Goal: Navigation & Orientation: Find specific page/section

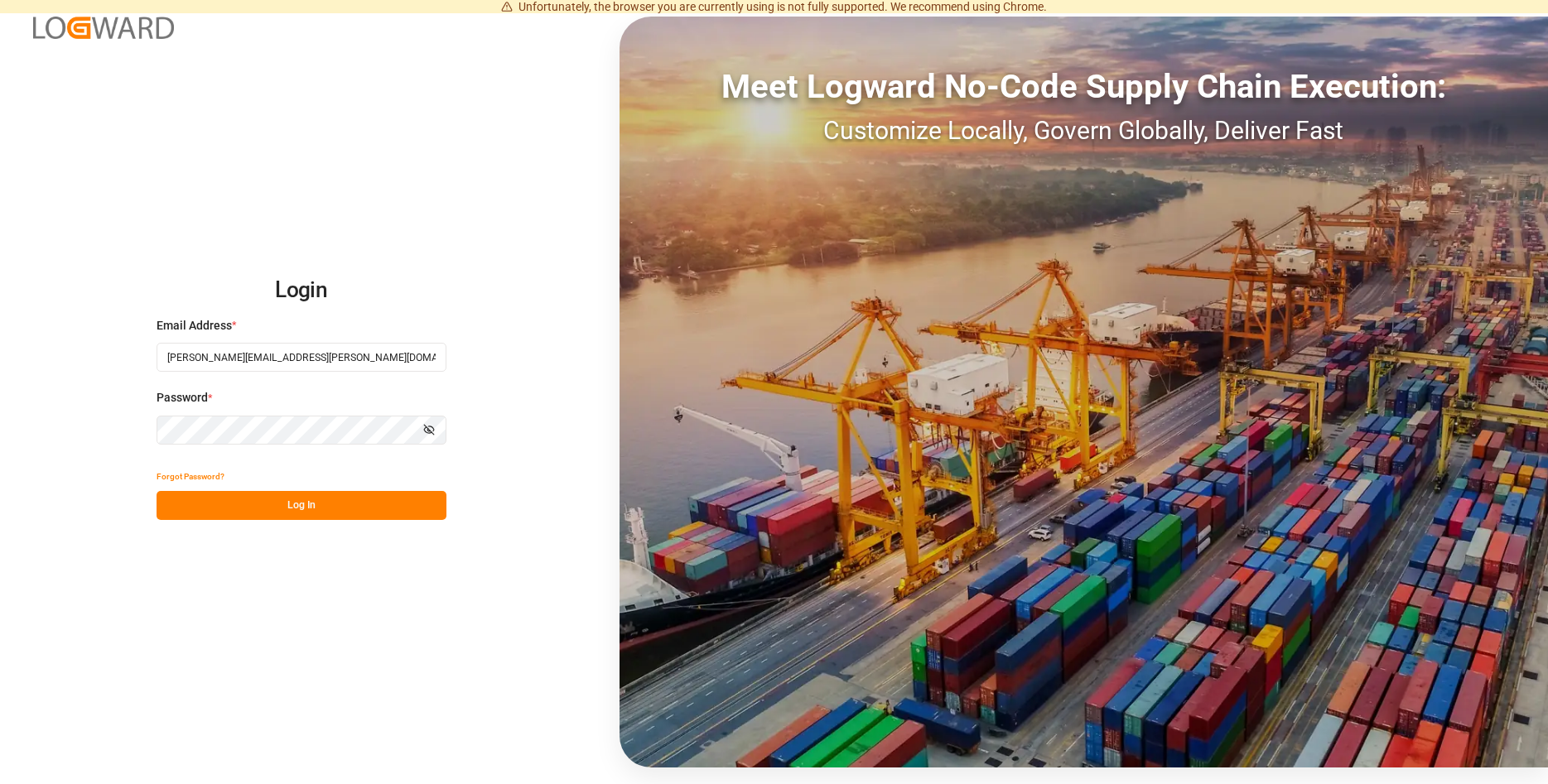
click at [366, 504] on button "Log In" at bounding box center [301, 505] width 290 height 29
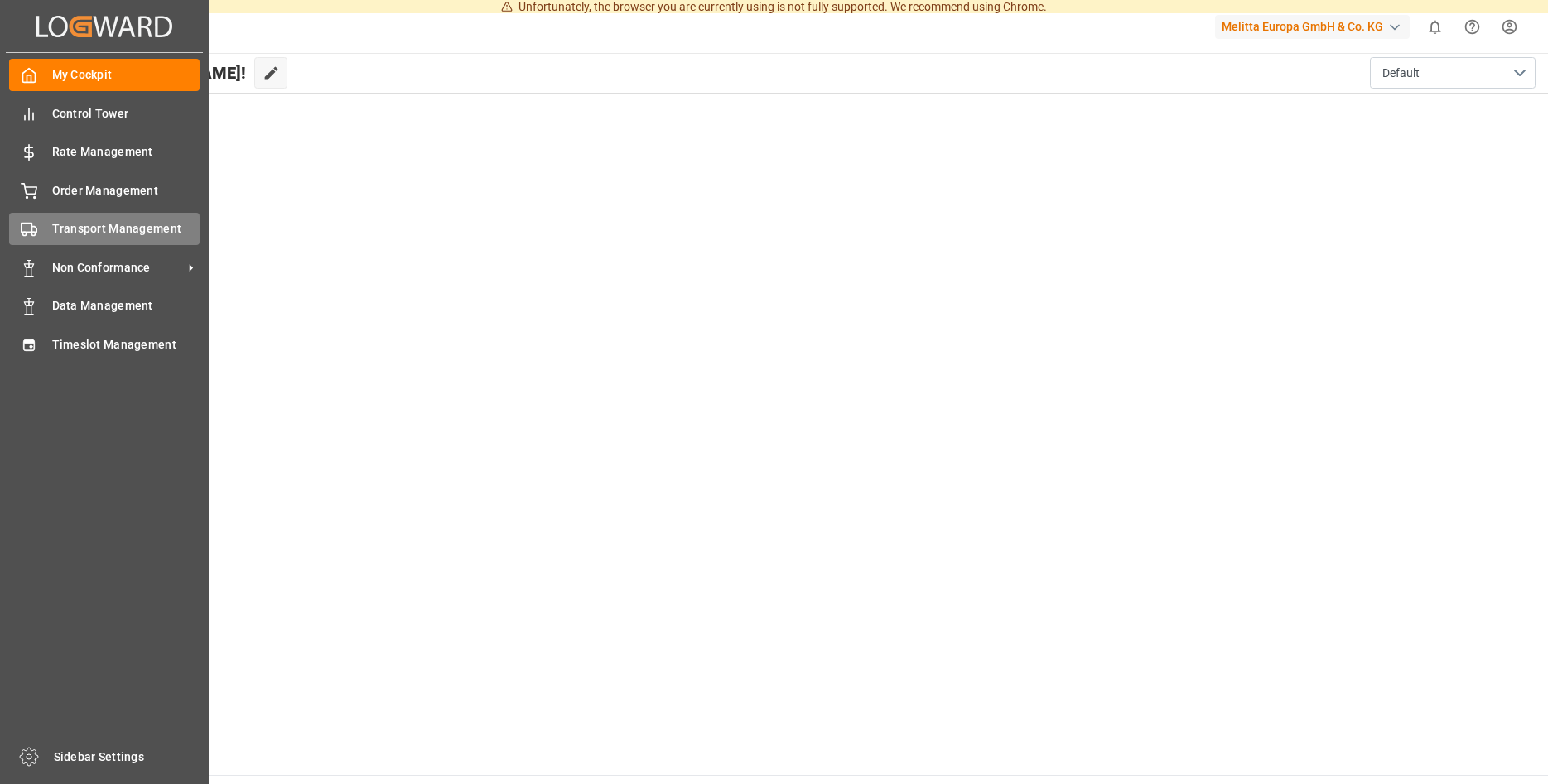
click at [105, 217] on div "Transport Management Transport Management" at bounding box center [104, 229] width 190 height 33
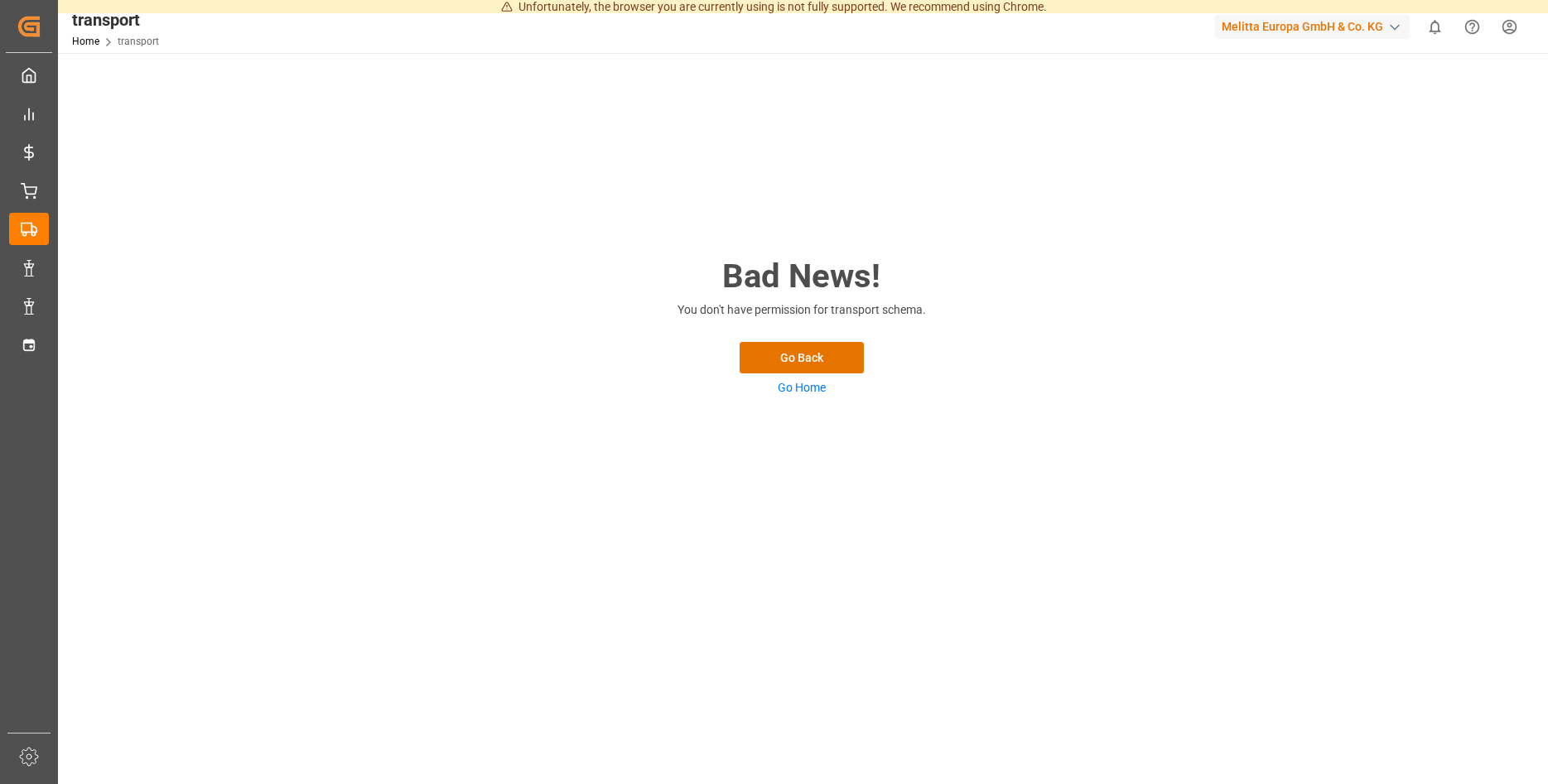
click at [808, 388] on link "Go Home" at bounding box center [802, 387] width 48 height 13
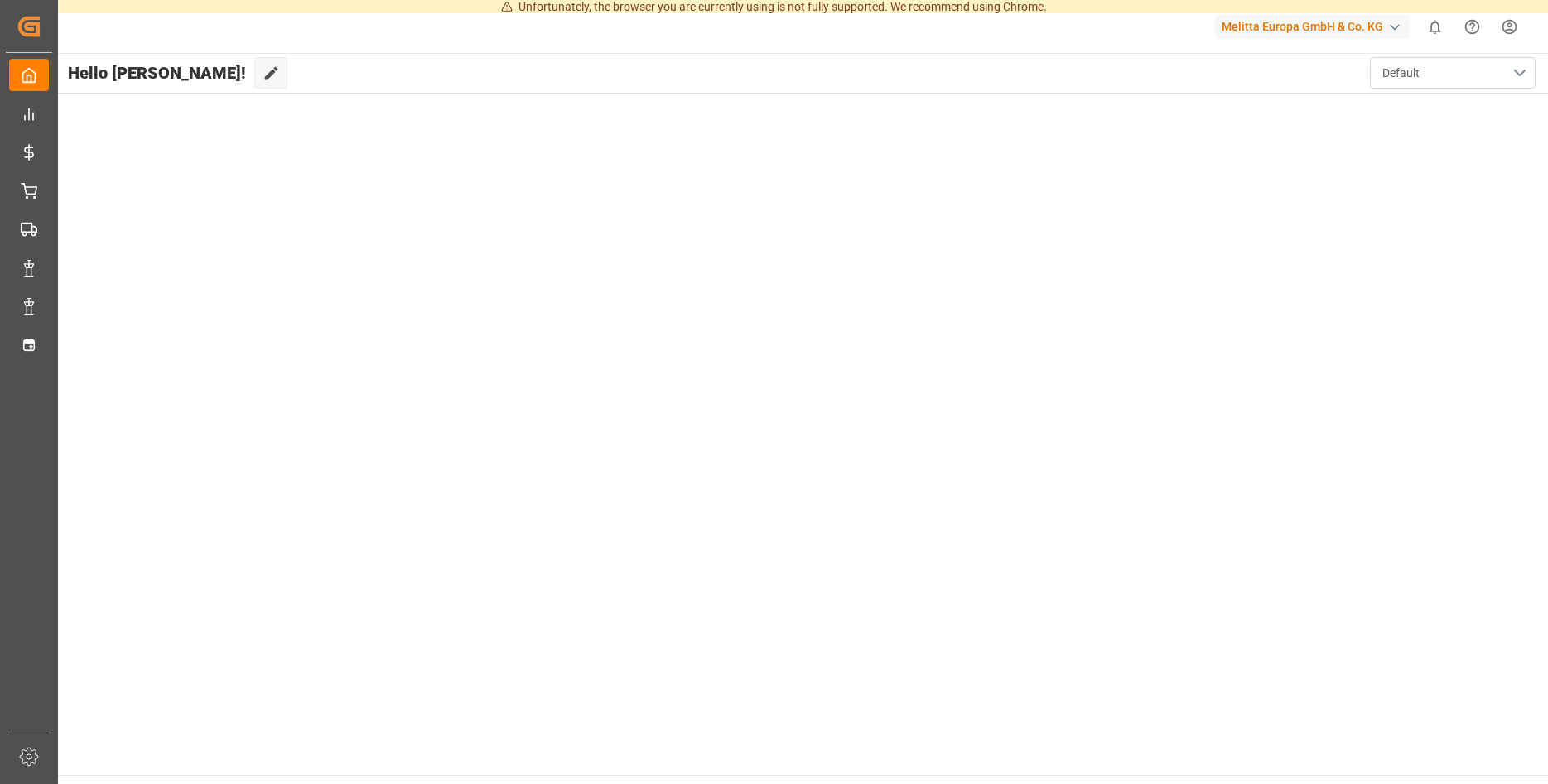
click at [1469, 68] on button "Default" at bounding box center [1453, 72] width 166 height 32
click at [1426, 99] on div "Default" at bounding box center [1453, 116] width 139 height 51
click at [761, 387] on main "Hello [PERSON_NAME]! Edit Cockpit Default" at bounding box center [802, 414] width 1492 height 722
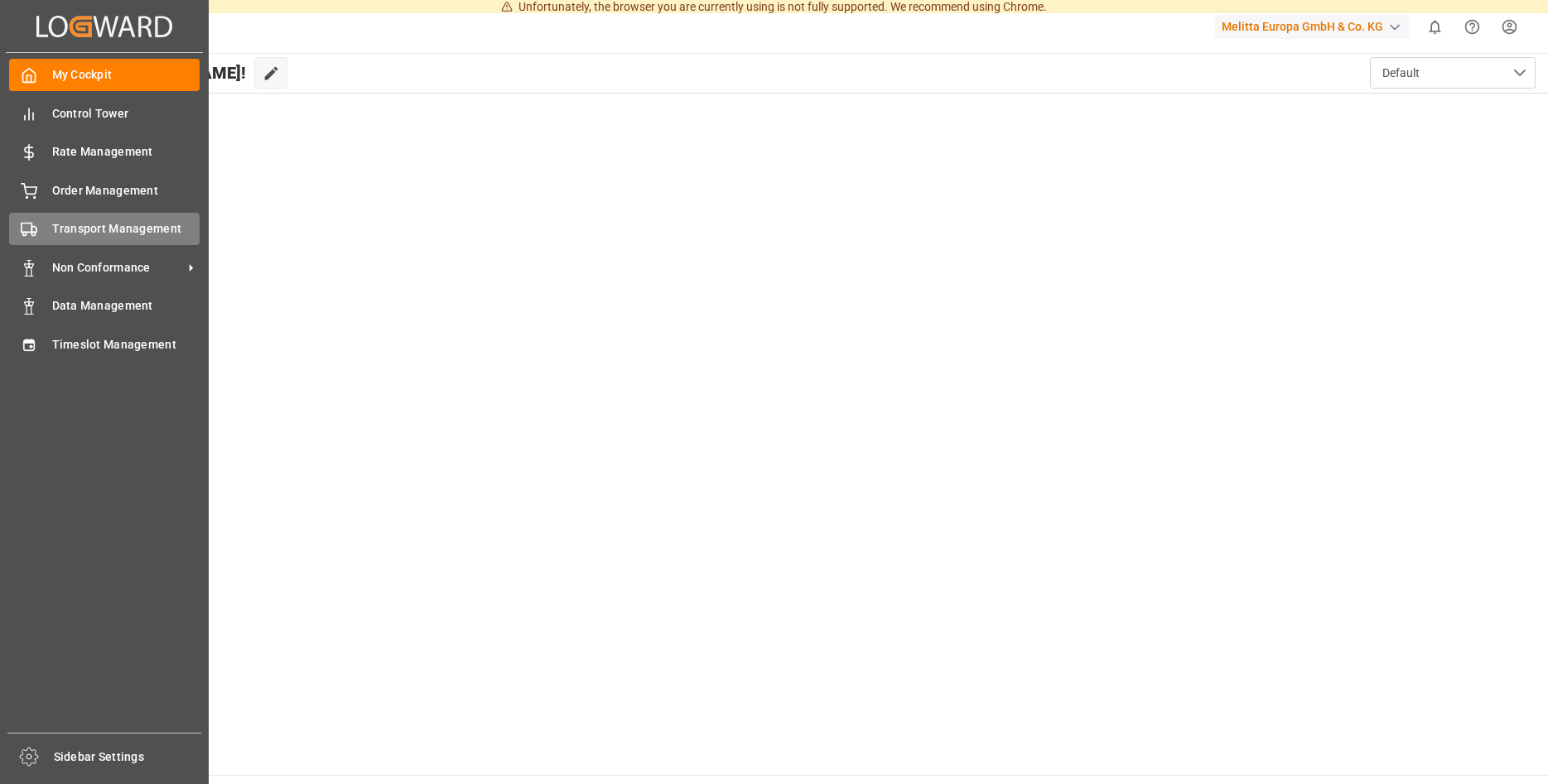
click at [57, 225] on span "Transport Management" at bounding box center [126, 229] width 148 height 17
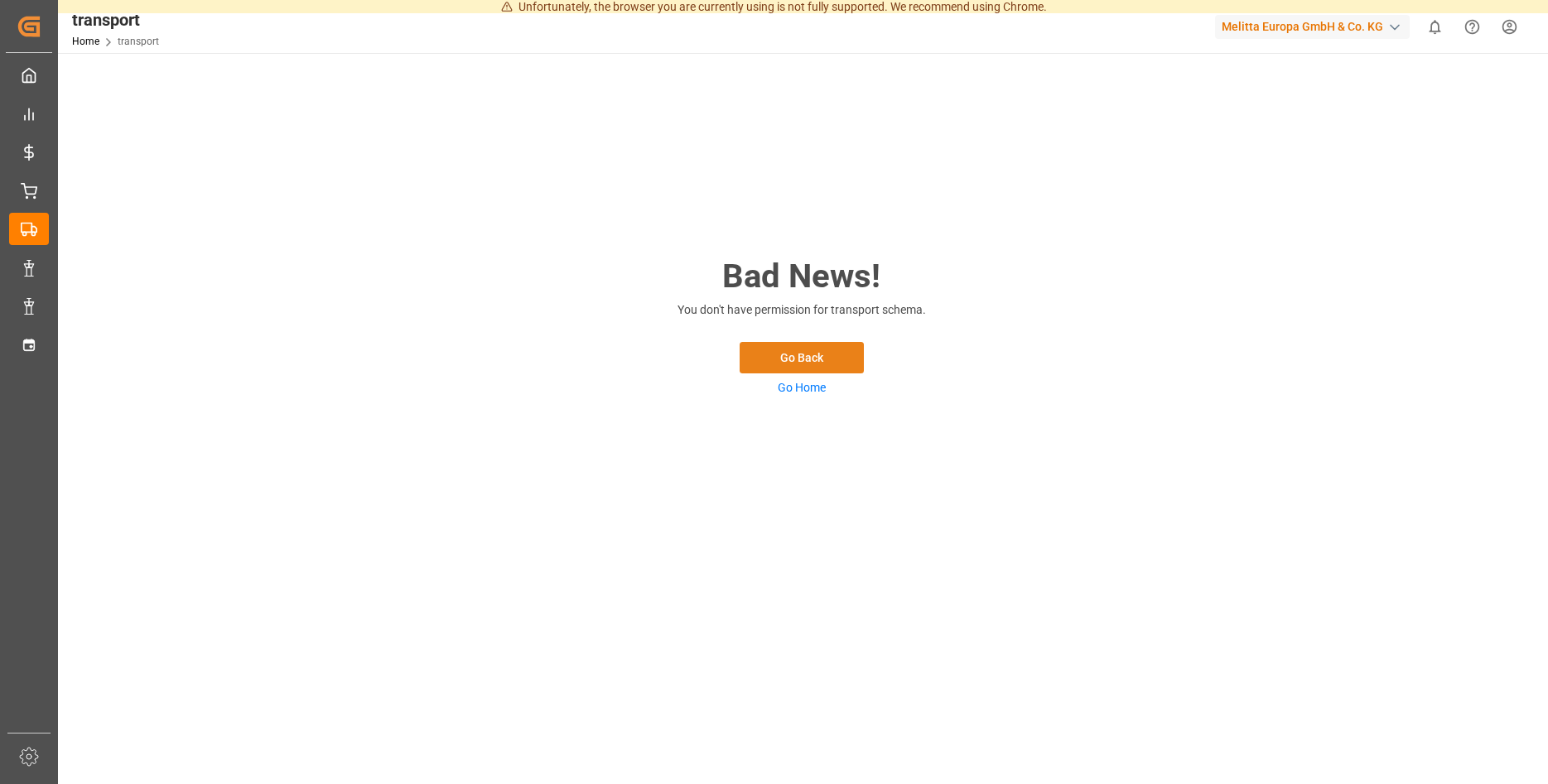
click at [815, 356] on button "Go Back" at bounding box center [802, 358] width 124 height 32
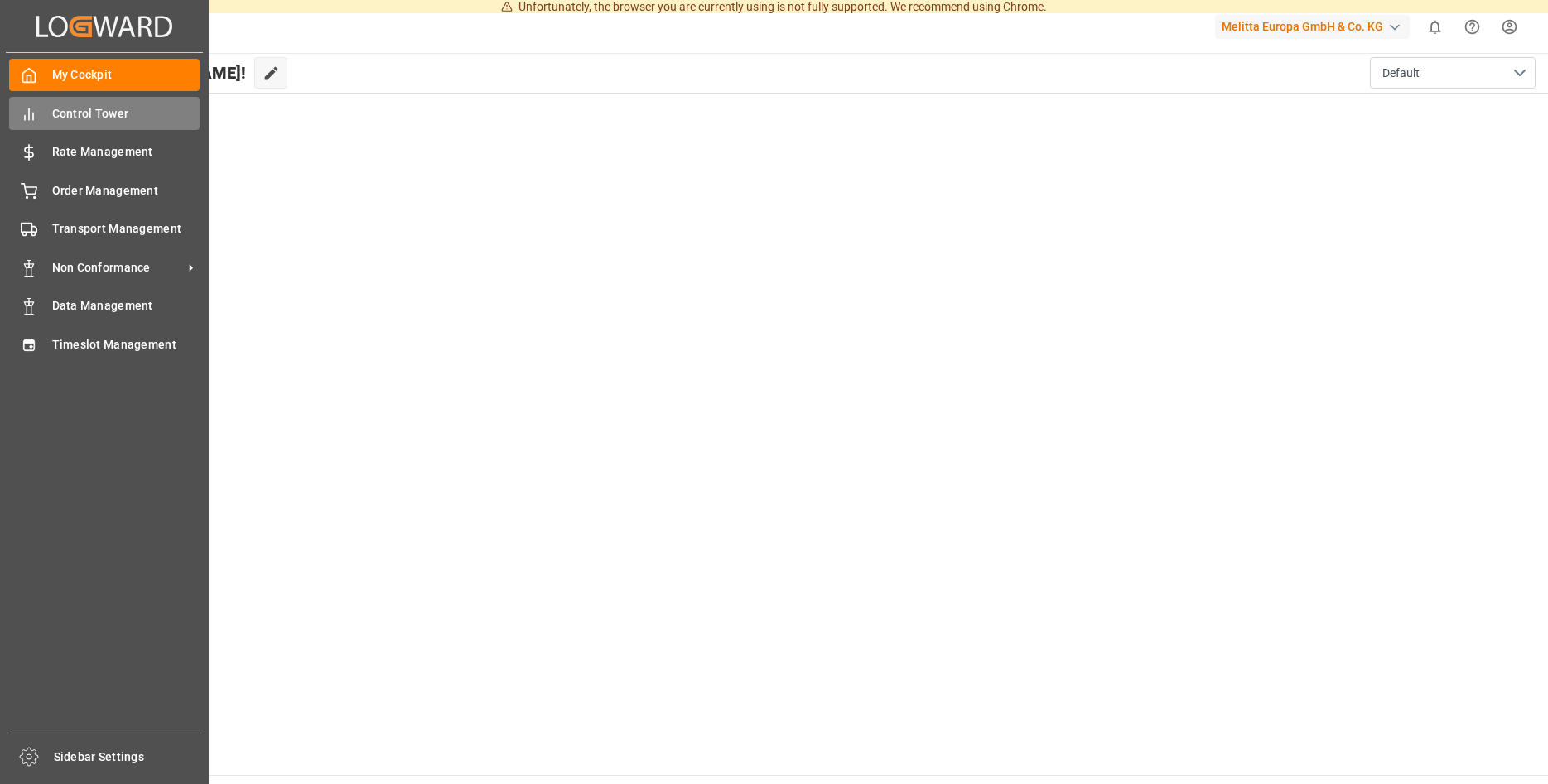
click at [94, 111] on span "Control Tower" at bounding box center [126, 113] width 148 height 17
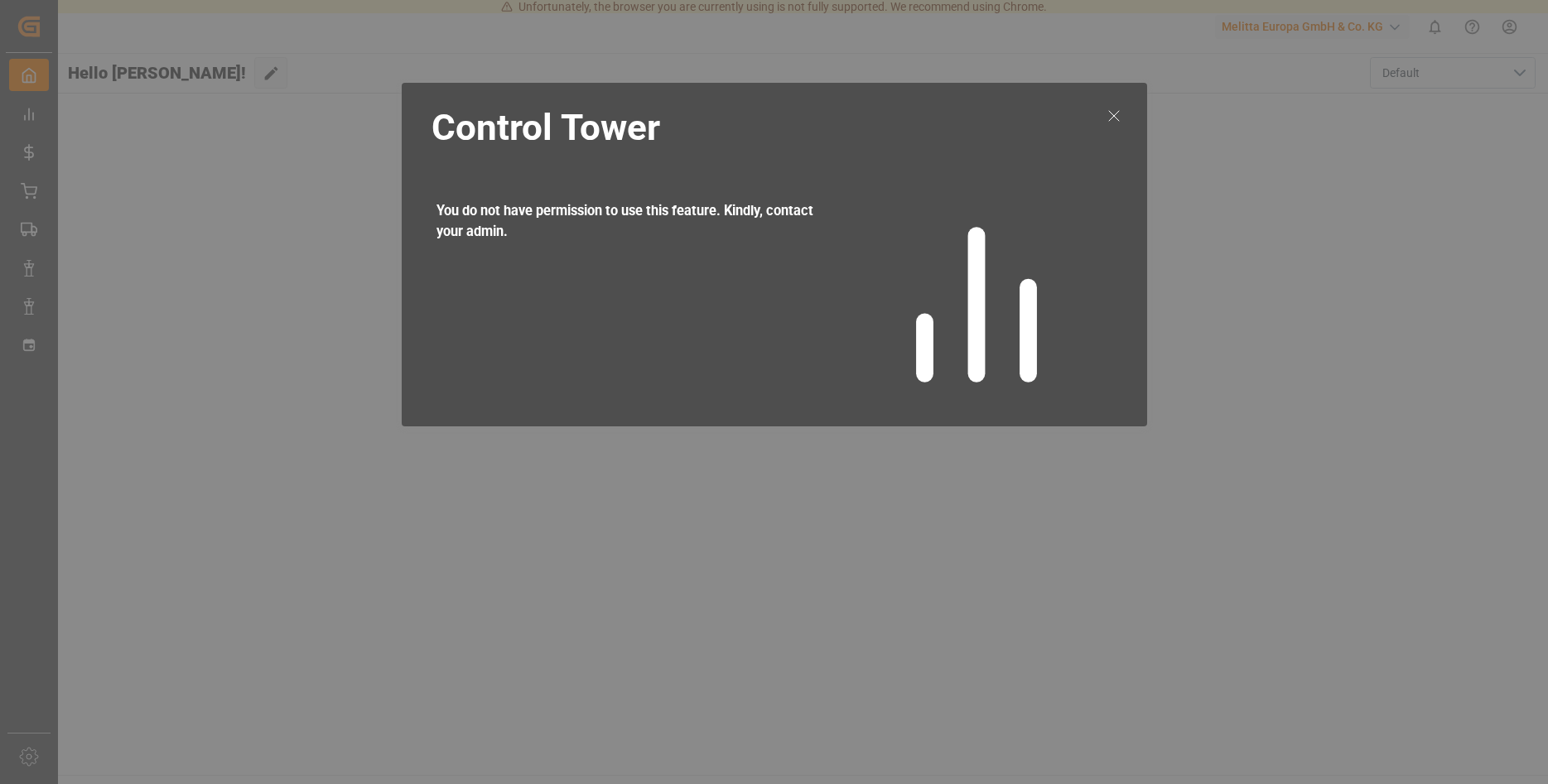
click at [1110, 114] on icon at bounding box center [1113, 115] width 20 height 20
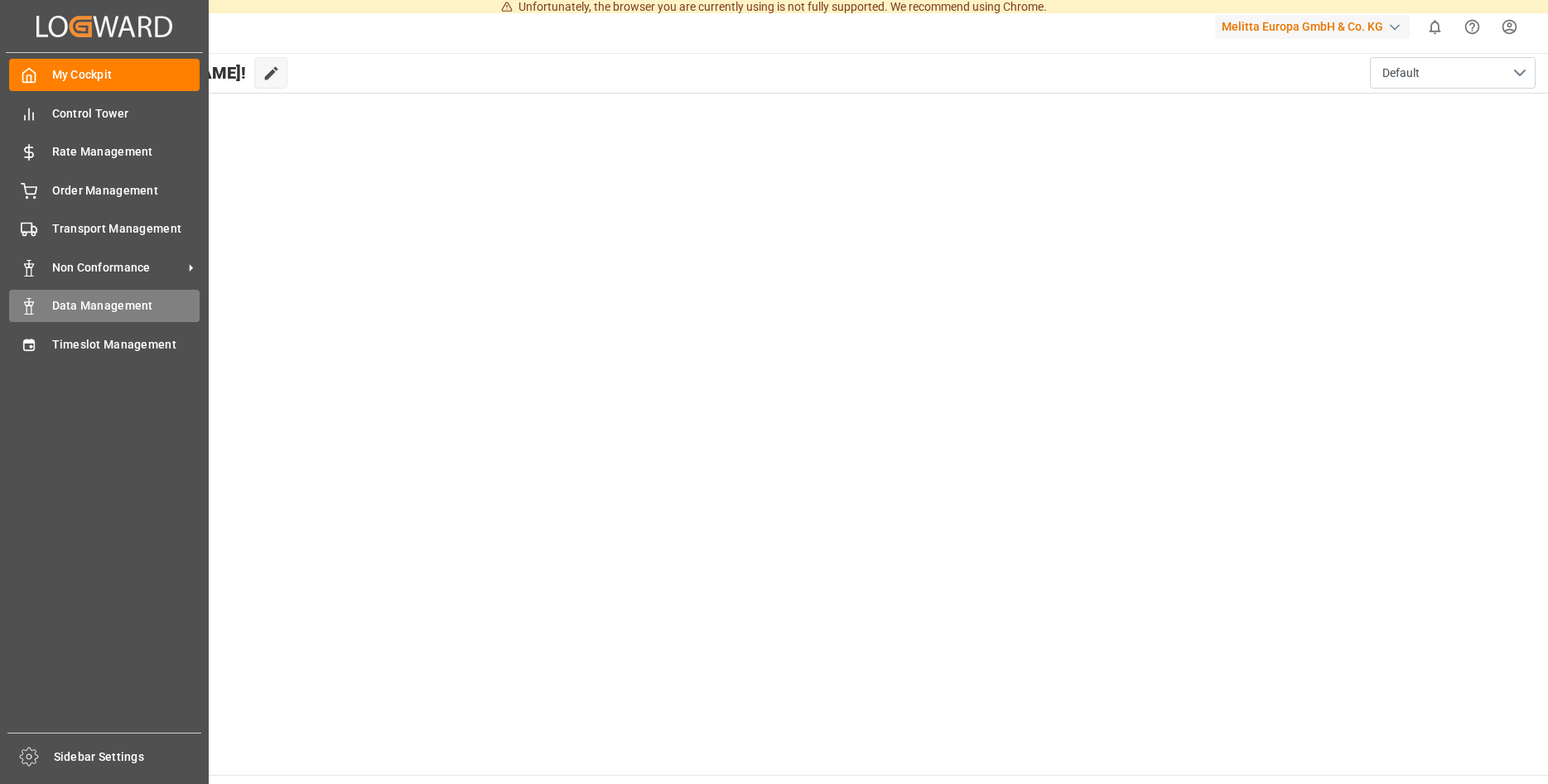
click at [91, 310] on span "Data Management" at bounding box center [126, 306] width 148 height 17
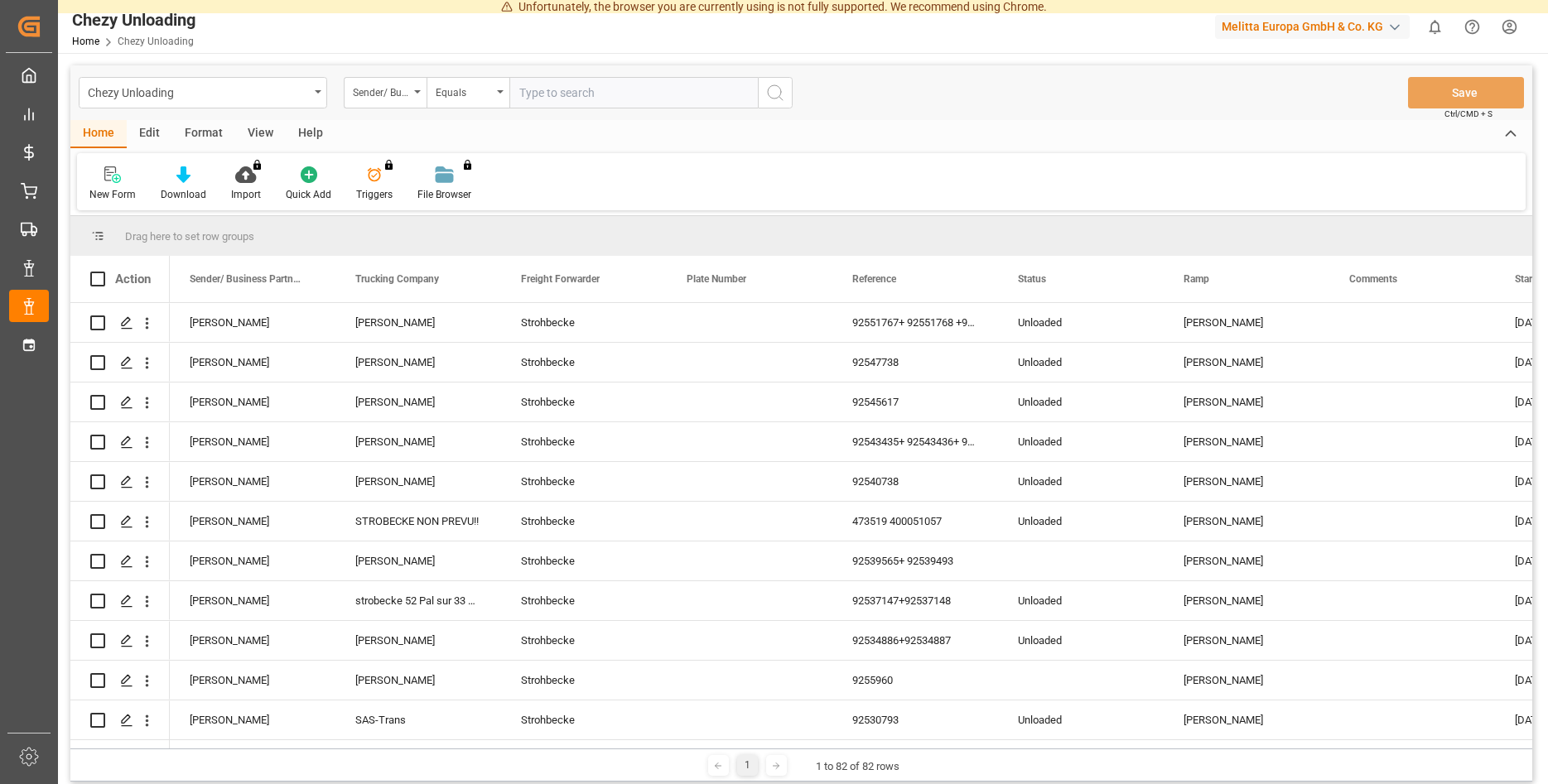
click at [1287, 34] on div "Melitta Europa GmbH & Co. KG" at bounding box center [1312, 27] width 194 height 24
click at [1289, 26] on html "Unfortunately, the browser you are currently using is not fully supported. We r…" at bounding box center [774, 392] width 1548 height 784
click at [1289, 26] on div "Melitta Europa GmbH & Co. KG" at bounding box center [1312, 27] width 194 height 24
click at [1272, 111] on span "Melitta Europa GmbH & Co. KG" at bounding box center [1307, 105] width 162 height 17
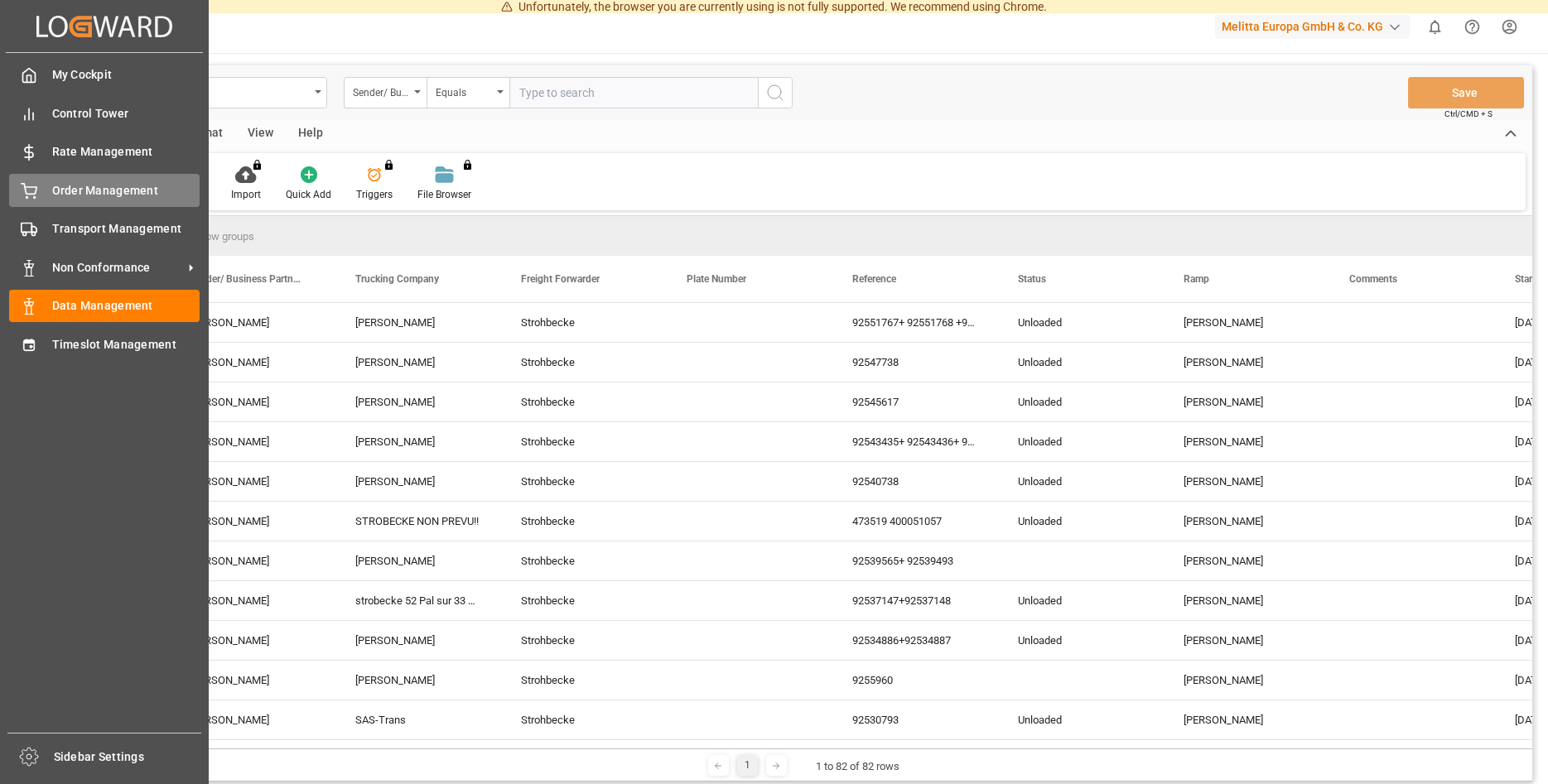
click at [132, 201] on div "Order Management Order Management" at bounding box center [104, 190] width 190 height 33
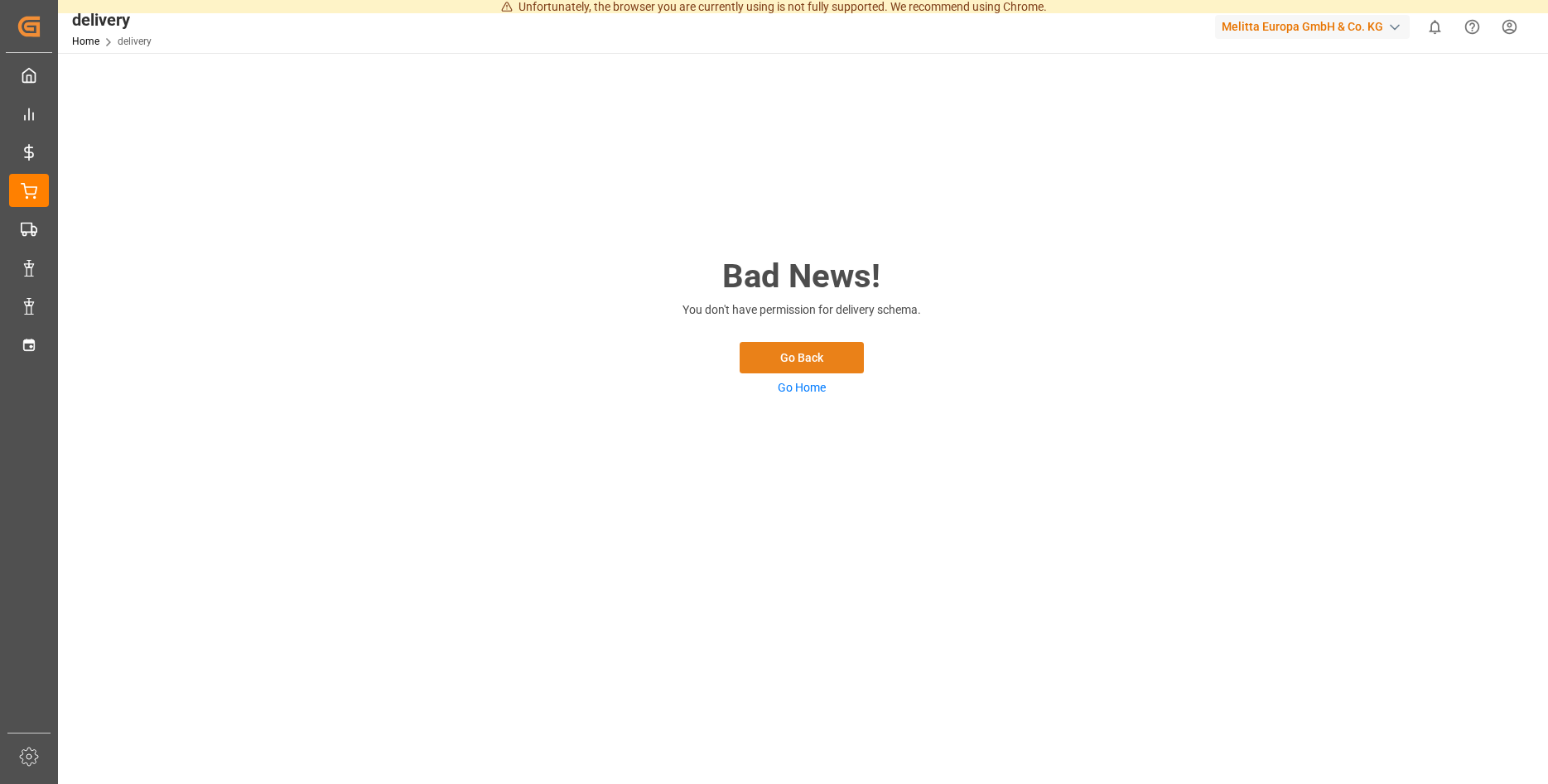
click at [814, 354] on button "Go Back" at bounding box center [802, 358] width 124 height 32
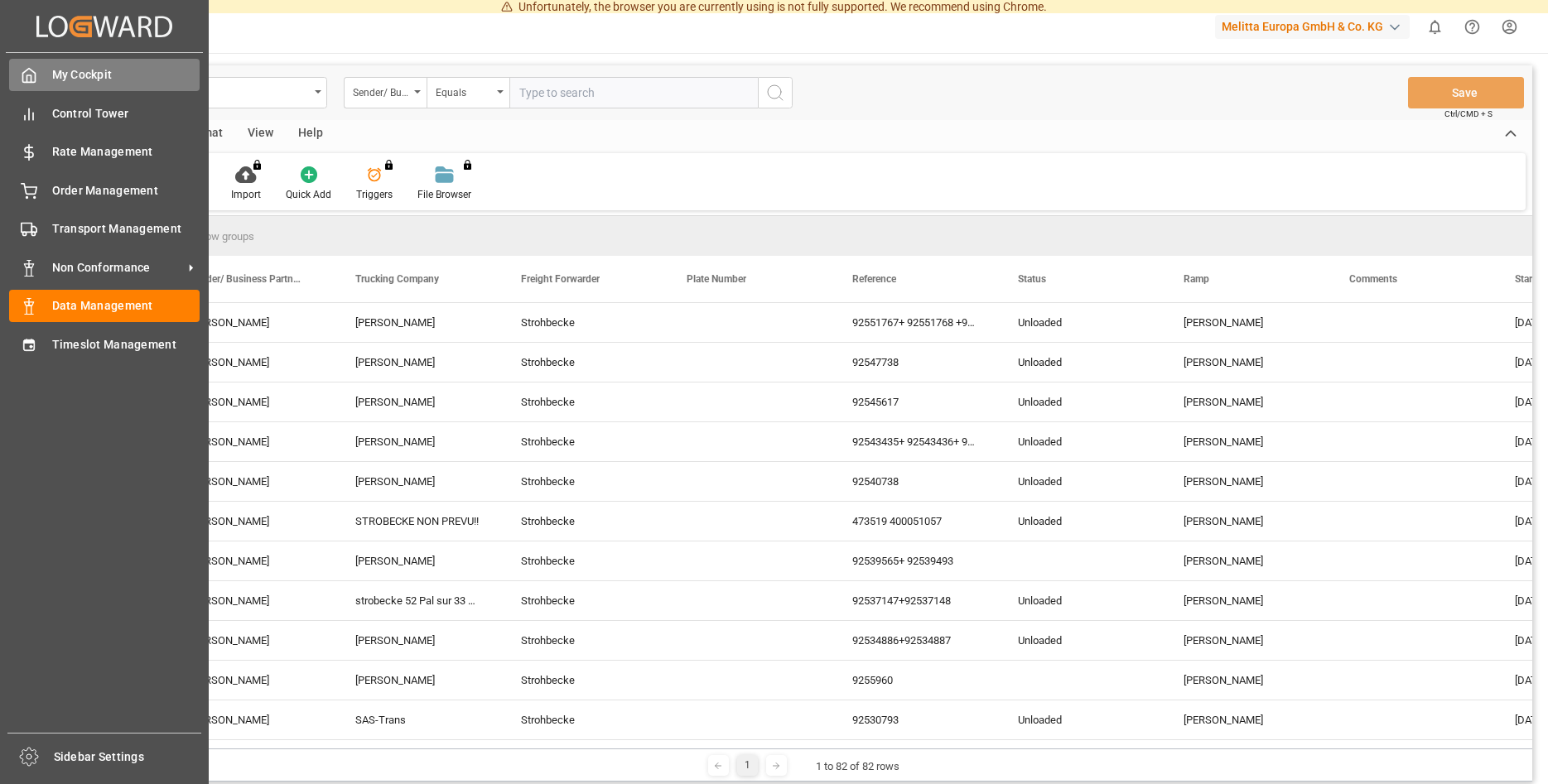
click at [77, 77] on span "My Cockpit" at bounding box center [126, 75] width 148 height 17
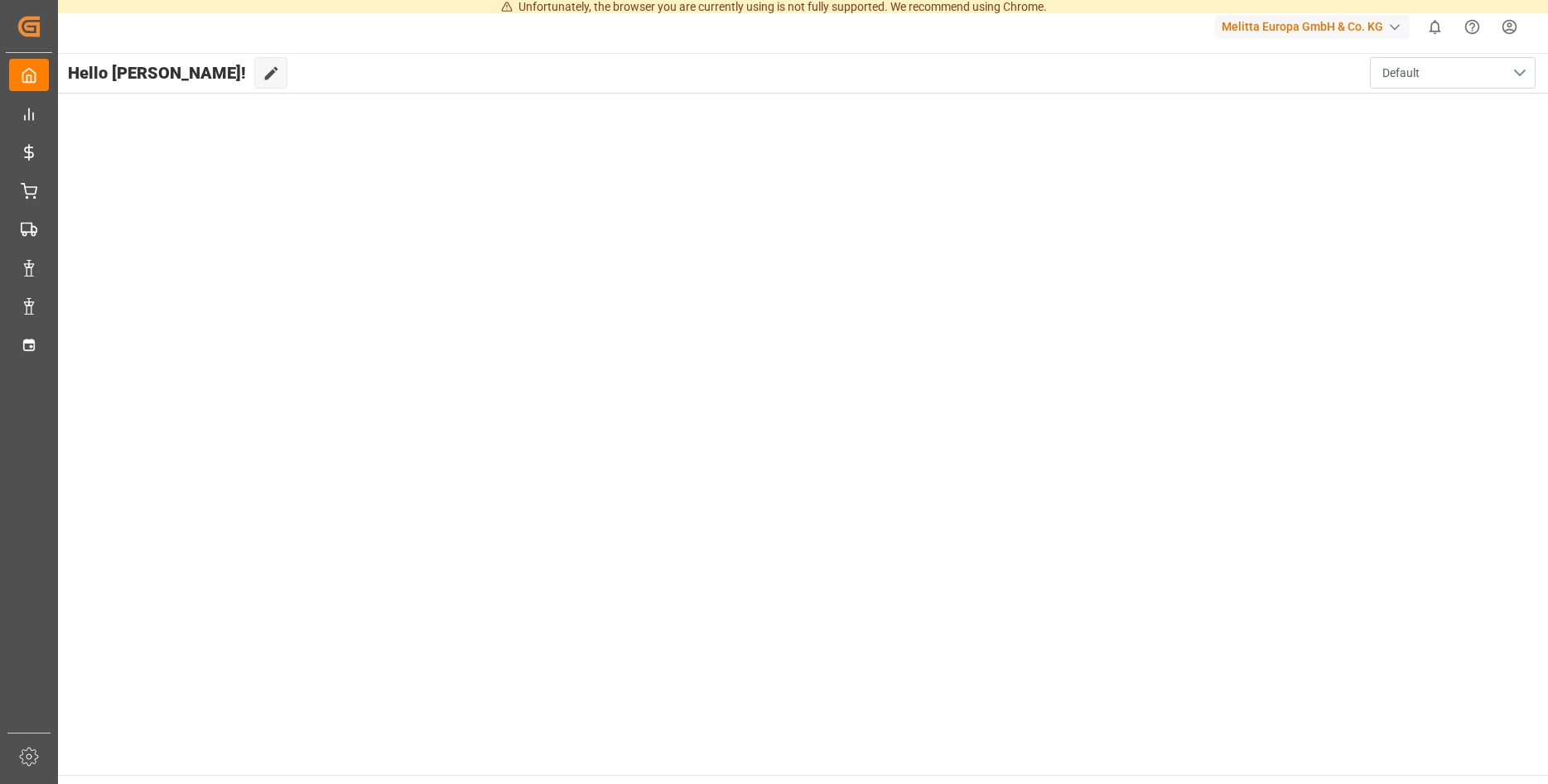
click at [1416, 83] on button "Default" at bounding box center [1453, 72] width 166 height 32
click at [1422, 111] on div "Default" at bounding box center [1453, 116] width 122 height 17
